Goal: Use online tool/utility: Utilize a website feature to perform a specific function

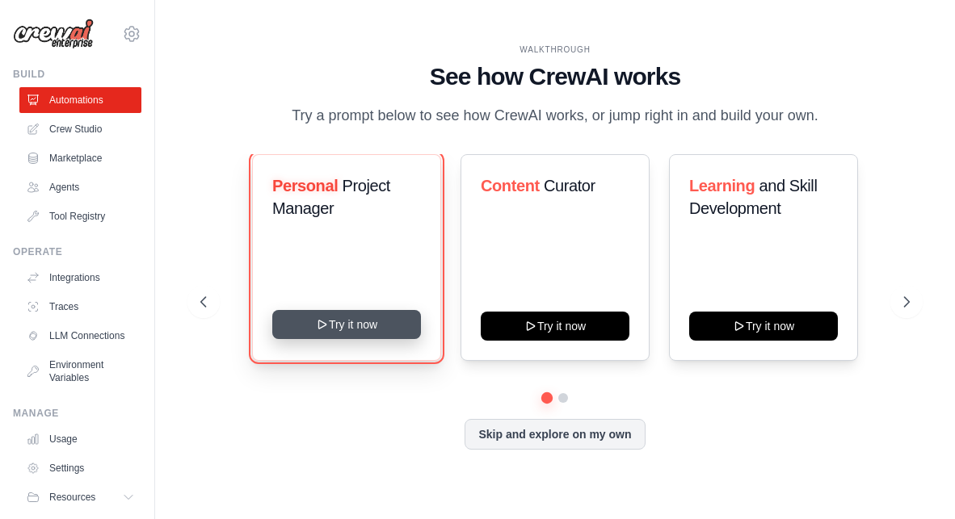
click at [359, 322] on button "Try it now" at bounding box center [346, 324] width 149 height 29
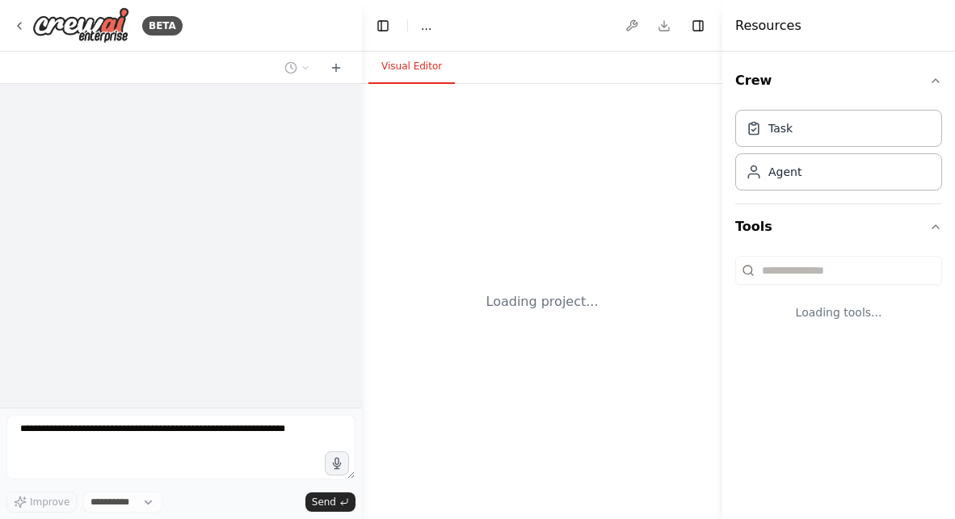
select select "****"
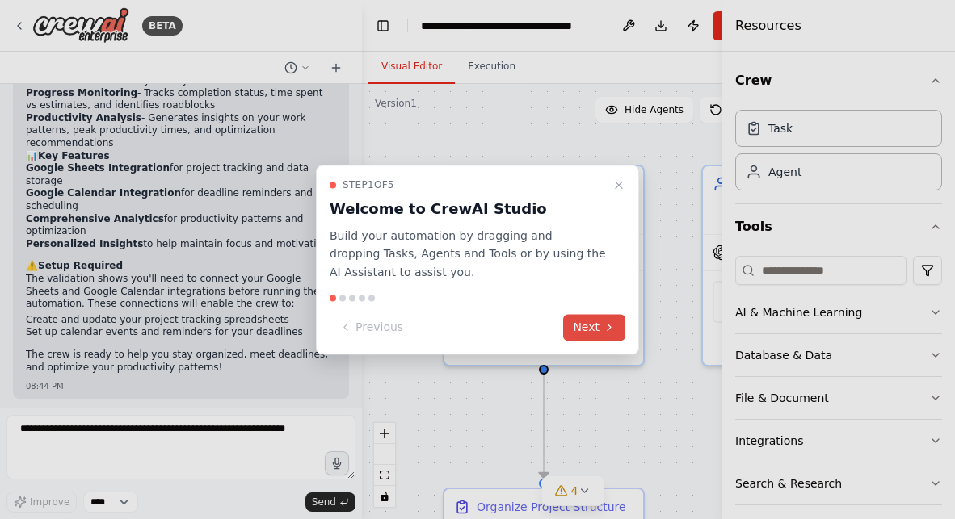
click at [593, 324] on button "Next" at bounding box center [594, 327] width 62 height 27
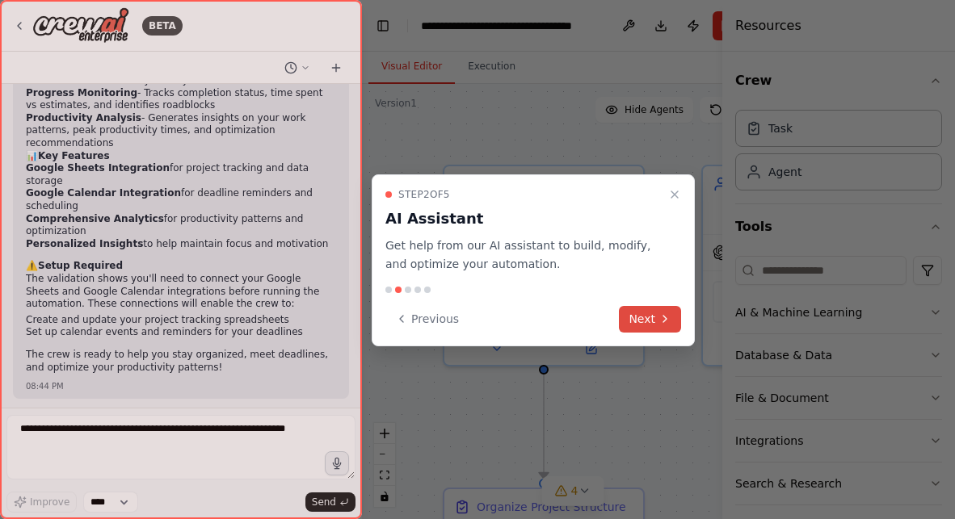
click at [627, 323] on button "Next" at bounding box center [650, 319] width 62 height 27
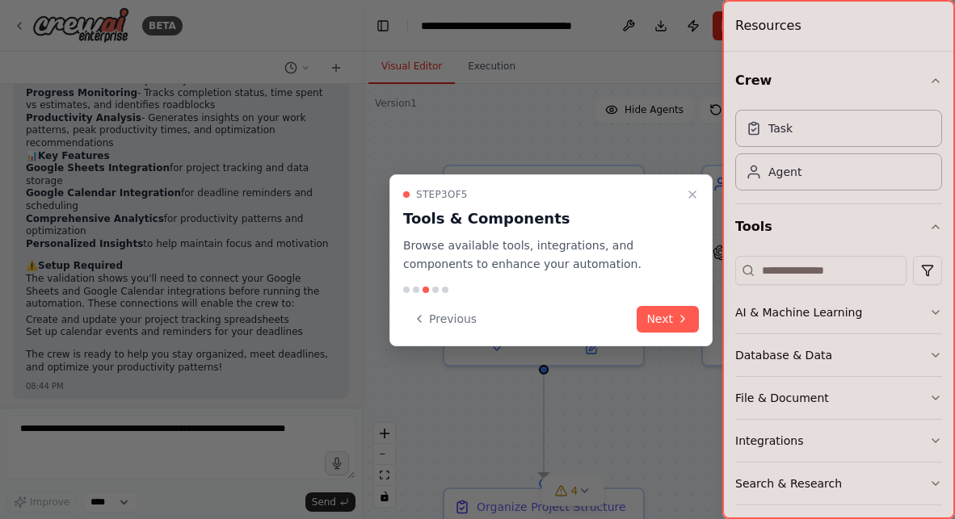
click at [627, 323] on div "Previous Next" at bounding box center [551, 319] width 296 height 27
click at [665, 315] on button "Next" at bounding box center [667, 319] width 62 height 27
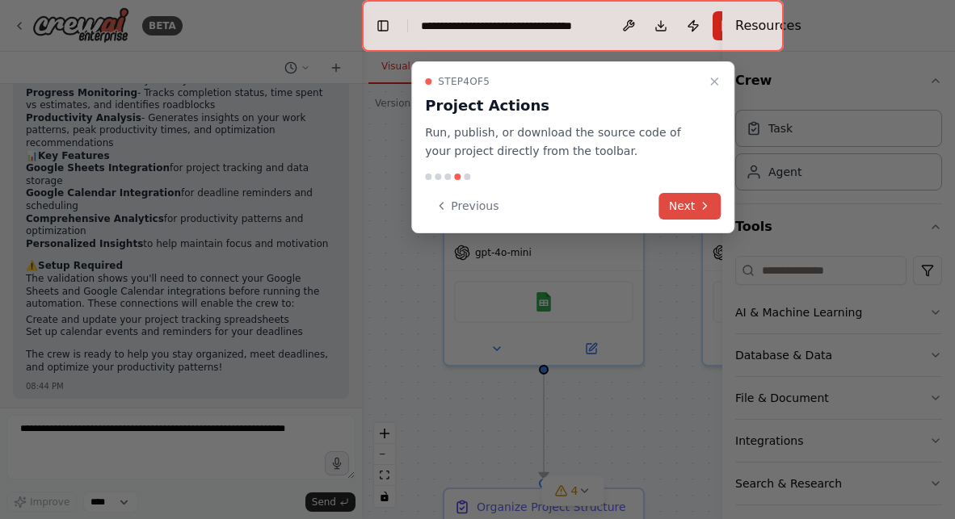
click at [681, 204] on button "Next" at bounding box center [690, 206] width 62 height 27
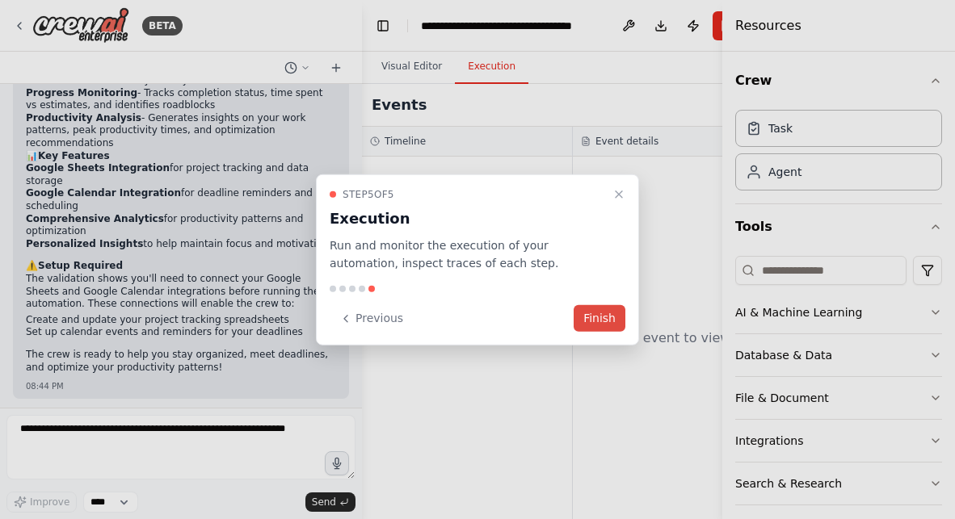
click at [593, 309] on button "Finish" at bounding box center [599, 318] width 52 height 27
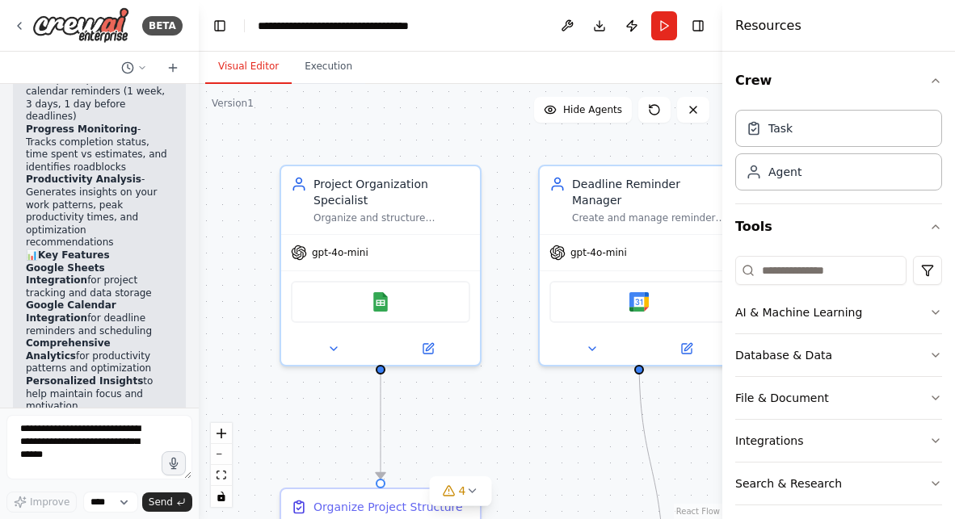
scroll to position [2069, 0]
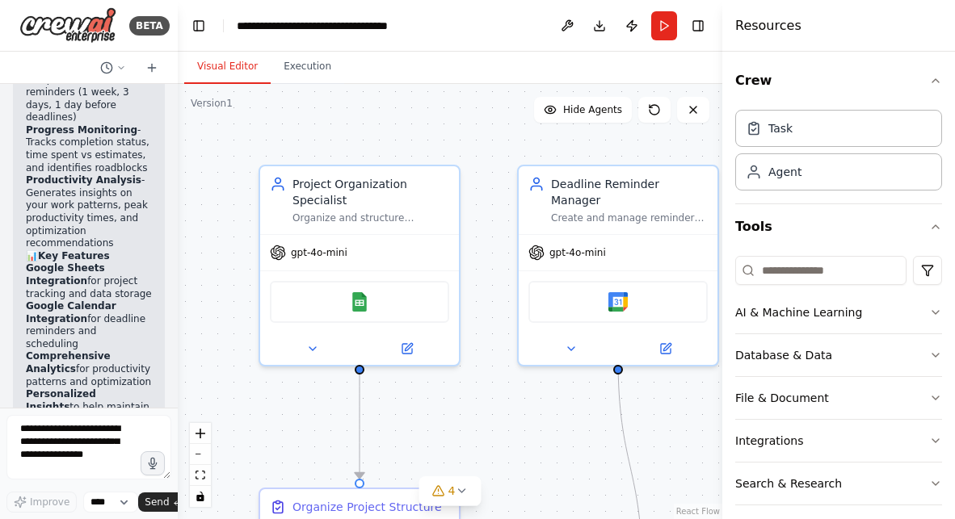
drag, startPoint x: 359, startPoint y: 239, endPoint x: 53, endPoint y: 241, distance: 305.3
click at [53, 241] on div "BETA Create a crew that helps organize your personal projects, sets reminders f…" at bounding box center [89, 259] width 178 height 519
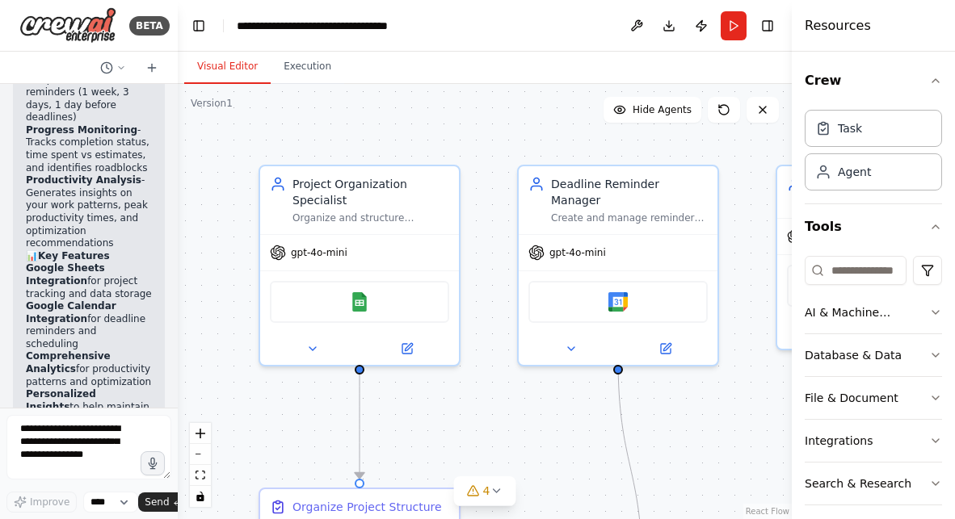
drag, startPoint x: 725, startPoint y: 103, endPoint x: 872, endPoint y: 103, distance: 147.0
click at [872, 103] on div "Resources Crew Task Agent Tools AI & Machine Learning Database & Data File & Do…" at bounding box center [872, 259] width 163 height 519
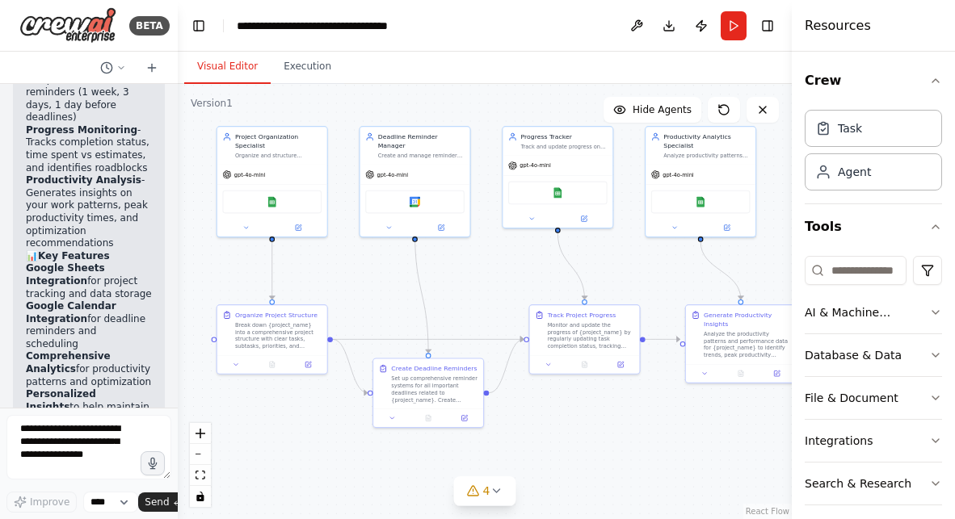
drag, startPoint x: 519, startPoint y: 324, endPoint x: 380, endPoint y: 300, distance: 140.2
click at [380, 300] on div ".deletable-edge-delete-btn { width: 20px; height: 20px; border: 0px solid #ffff…" at bounding box center [485, 301] width 614 height 435
click at [296, 321] on div "Break down {project_name} into a comprehensive project structure with clear tas…" at bounding box center [277, 334] width 86 height 28
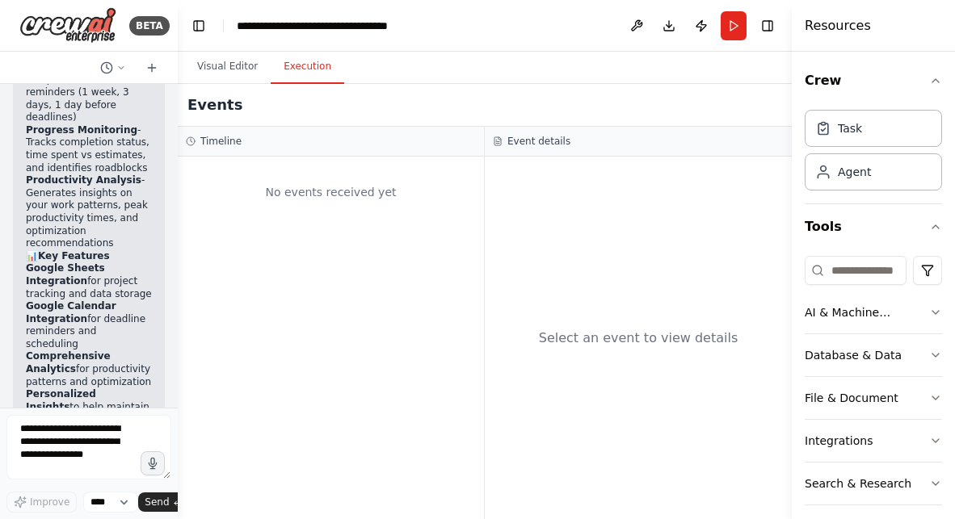
click at [292, 62] on button "Execution" at bounding box center [307, 67] width 73 height 34
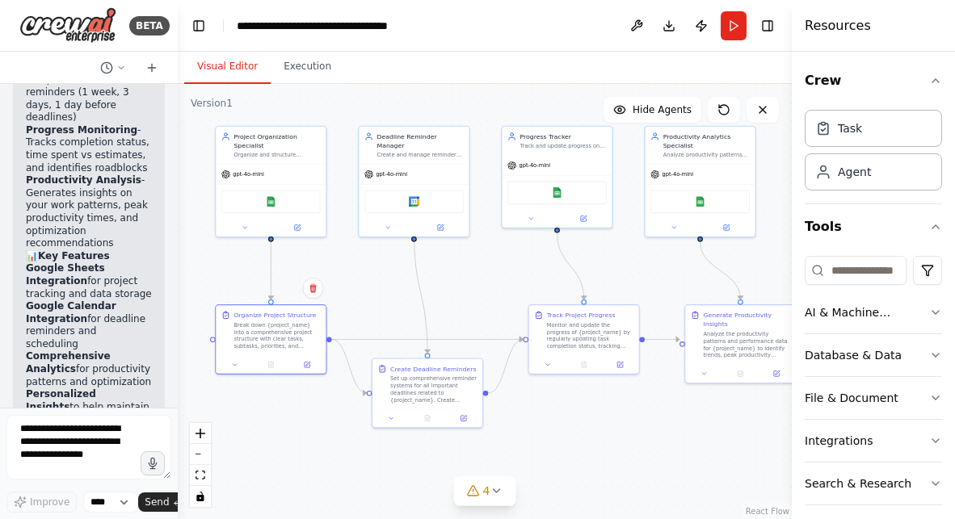
click at [215, 54] on button "Visual Editor" at bounding box center [227, 67] width 86 height 34
click at [105, 454] on textarea at bounding box center [88, 447] width 165 height 65
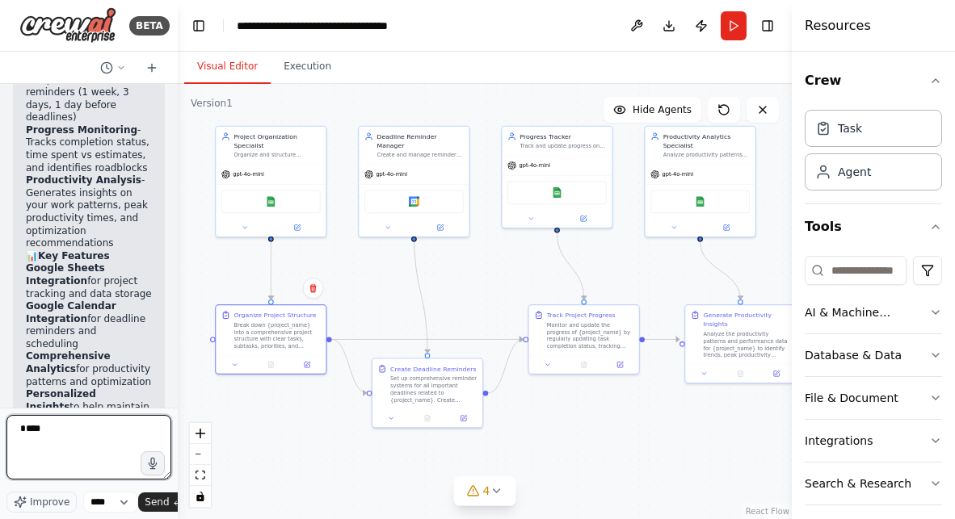
type textarea "*****"
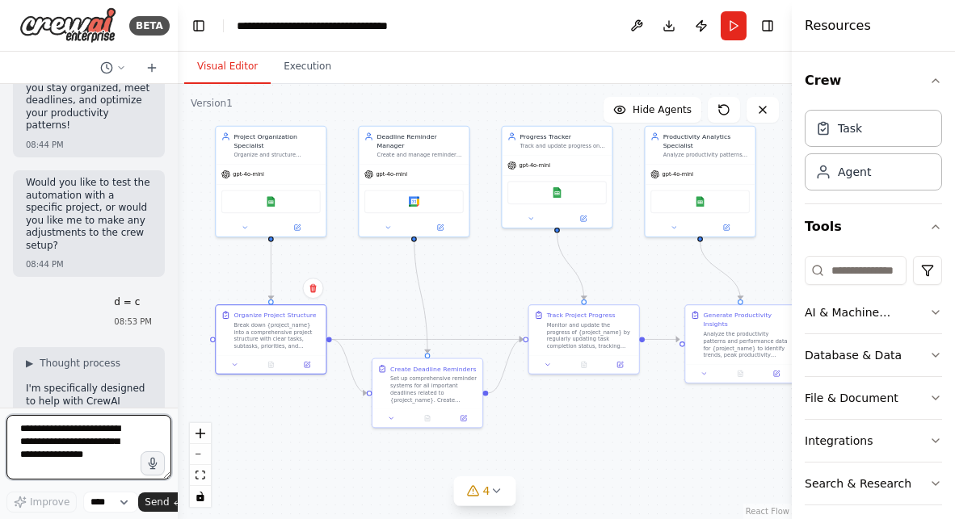
scroll to position [2645, 0]
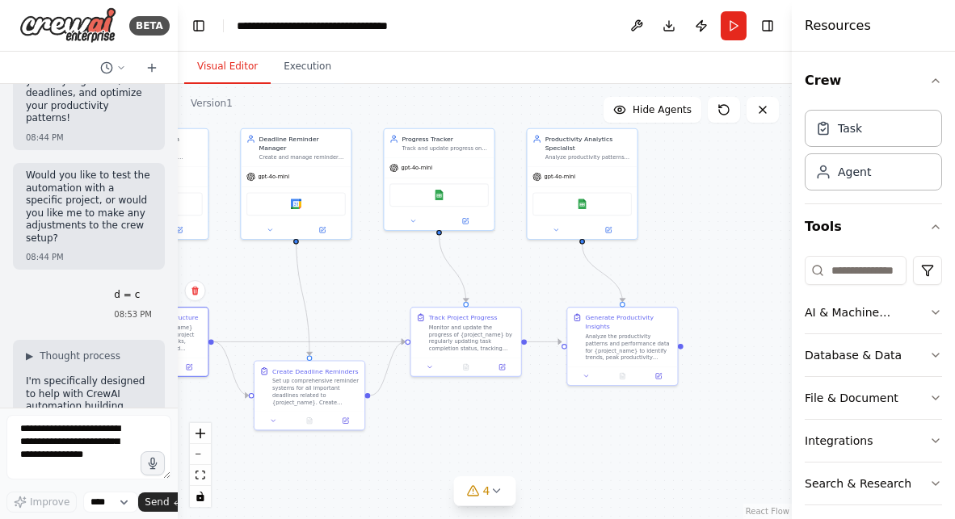
drag, startPoint x: 367, startPoint y: 281, endPoint x: 240, endPoint y: 284, distance: 126.8
click at [240, 284] on div ".deletable-edge-delete-btn { width: 20px; height: 20px; border: 0px solid #ffff…" at bounding box center [485, 301] width 614 height 435
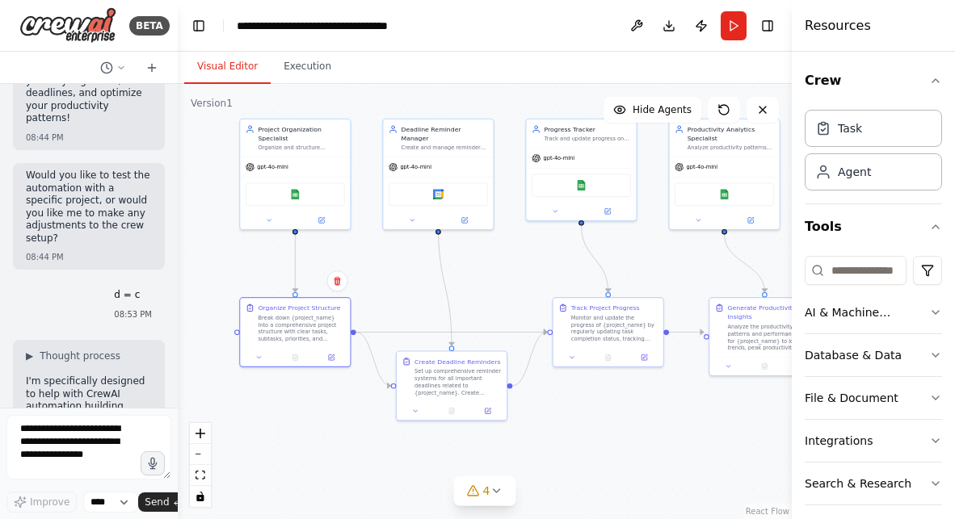
drag, startPoint x: 365, startPoint y: 304, endPoint x: 516, endPoint y: 293, distance: 151.5
click at [516, 293] on div ".deletable-edge-delete-btn { width: 20px; height: 20px; border: 0px solid #ffff…" at bounding box center [485, 301] width 614 height 435
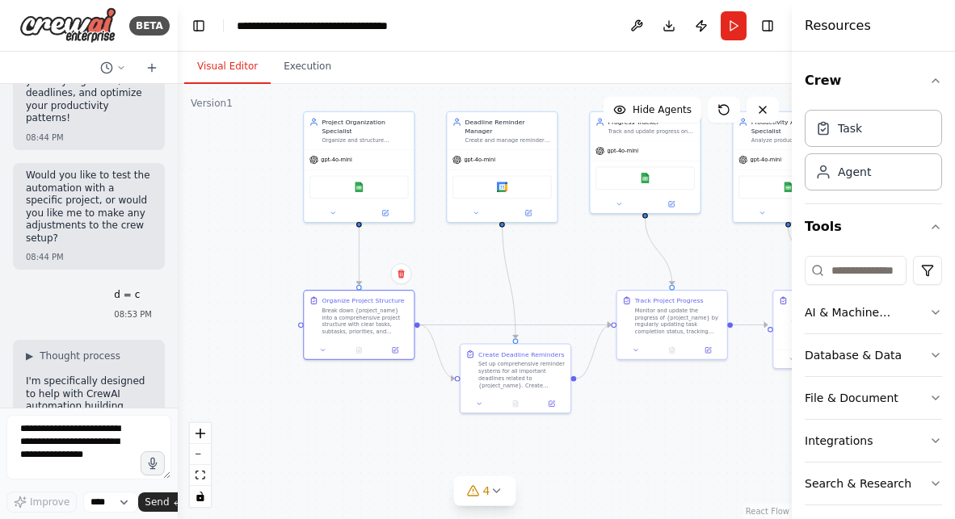
drag, startPoint x: 516, startPoint y: 293, endPoint x: 585, endPoint y: 287, distance: 69.0
click at [585, 287] on div ".deletable-edge-delete-btn { width: 20px; height: 20px; border: 0px solid #ffff…" at bounding box center [485, 301] width 614 height 435
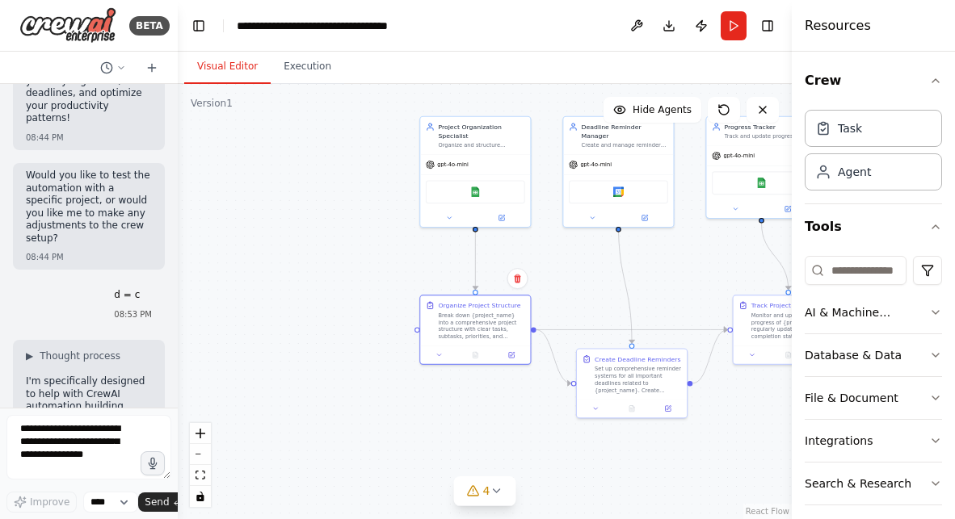
click at [548, 293] on div ".deletable-edge-delete-btn { width: 20px; height: 20px; border: 0px solid #ffff…" at bounding box center [485, 301] width 614 height 435
click at [592, 264] on div ".deletable-edge-delete-btn { width: 20px; height: 20px; border: 0px solid #ffff…" at bounding box center [485, 301] width 614 height 435
click at [712, 274] on div ".deletable-edge-delete-btn { width: 20px; height: 20px; border: 0px solid #ffff…" at bounding box center [485, 301] width 614 height 435
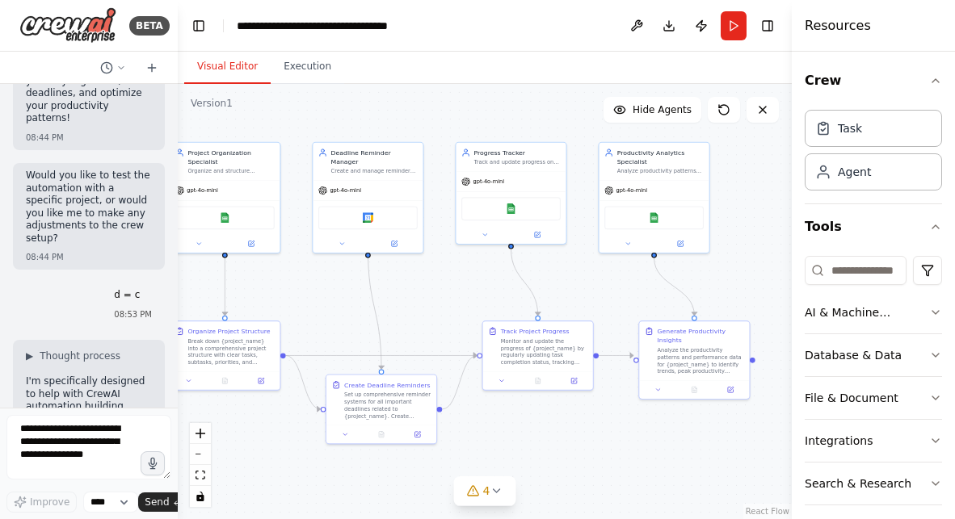
drag, startPoint x: 664, startPoint y: 264, endPoint x: 414, endPoint y: 290, distance: 251.7
click at [414, 290] on div ".deletable-edge-delete-btn { width: 20px; height: 20px; border: 0px solid #ffff…" at bounding box center [485, 301] width 614 height 435
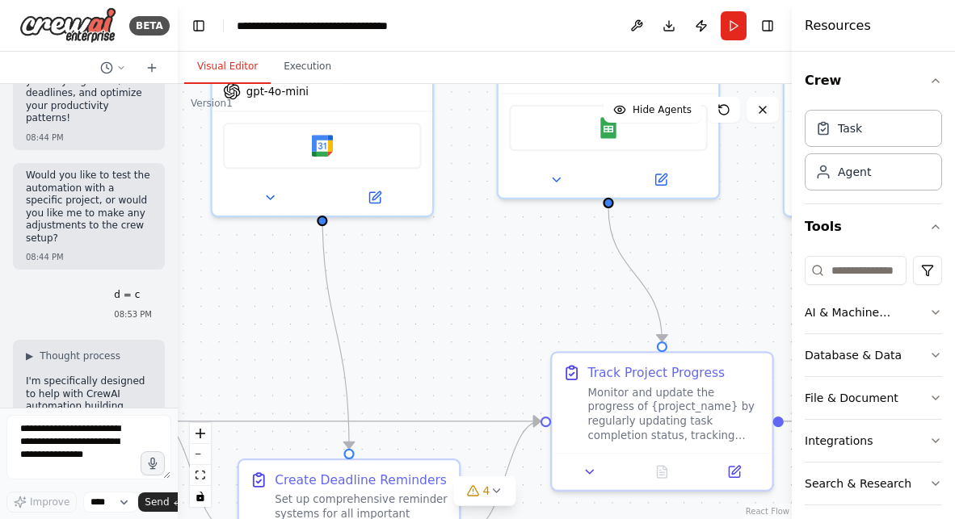
click at [414, 290] on div ".deletable-edge-delete-btn { width: 20px; height: 20px; border: 0px solid #ffff…" at bounding box center [485, 301] width 614 height 435
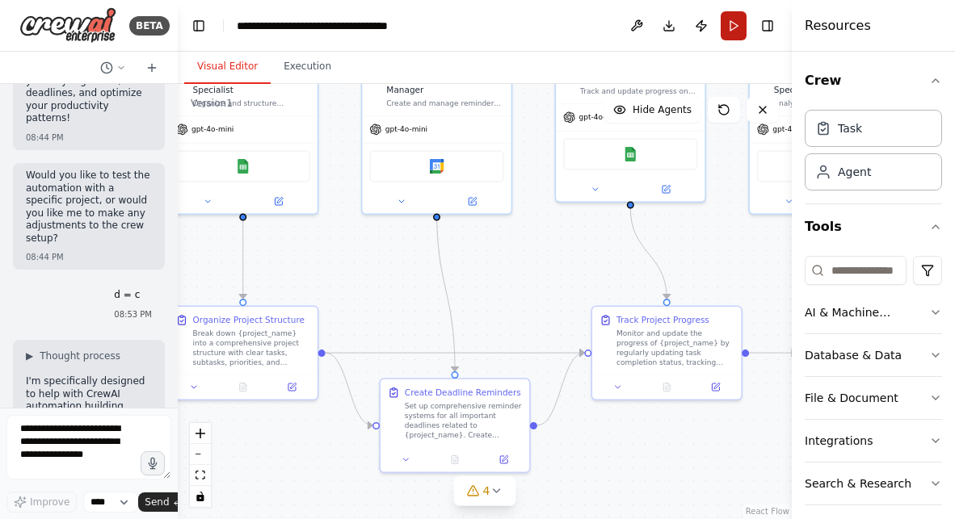
click at [741, 31] on button "Run" at bounding box center [733, 25] width 26 height 29
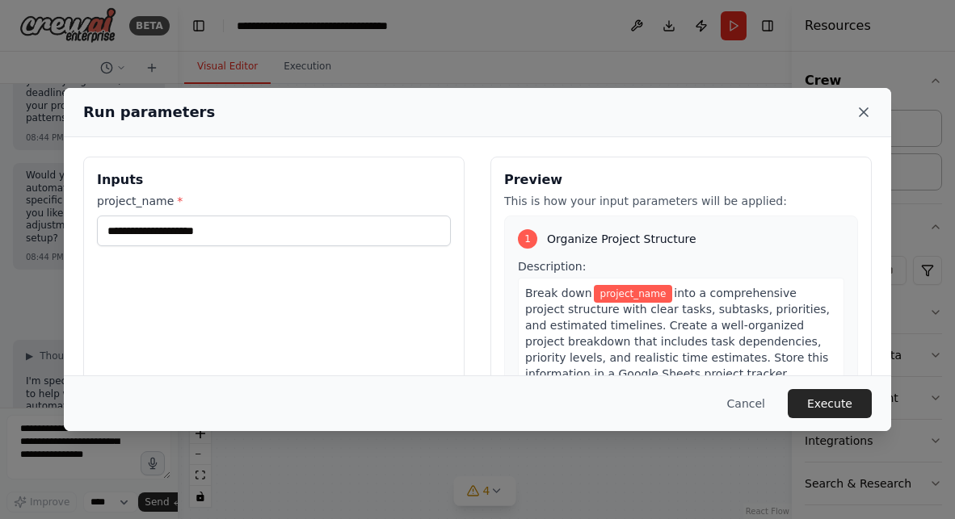
click at [869, 107] on icon at bounding box center [863, 112] width 16 height 16
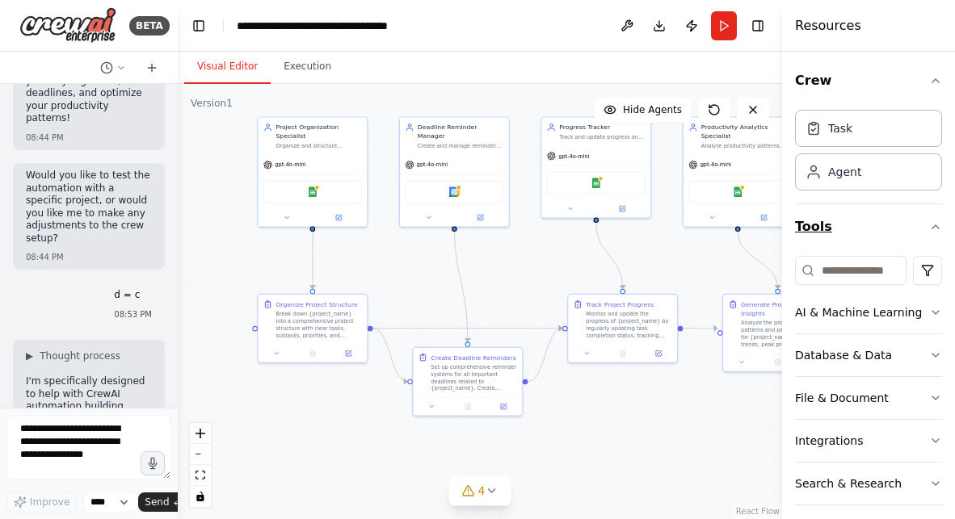
drag, startPoint x: 797, startPoint y: 211, endPoint x: 863, endPoint y: 239, distance: 71.3
click at [863, 239] on div "Resources Crew Task Agent Tools AI & Machine Learning Database & Data File & Do…" at bounding box center [868, 259] width 173 height 519
